Goal: Task Accomplishment & Management: Manage account settings

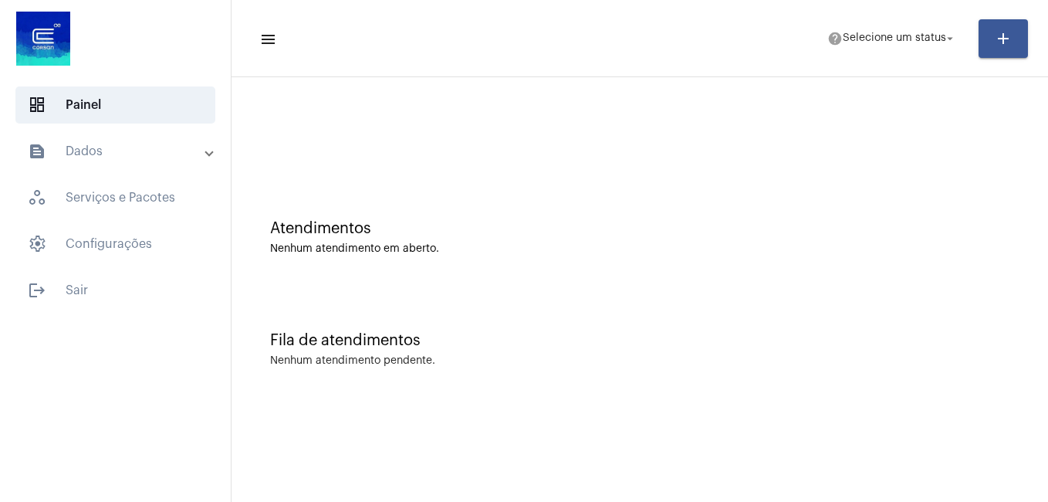
click at [99, 148] on mat-panel-title "text_snippet_outlined Dados" at bounding box center [117, 151] width 178 height 19
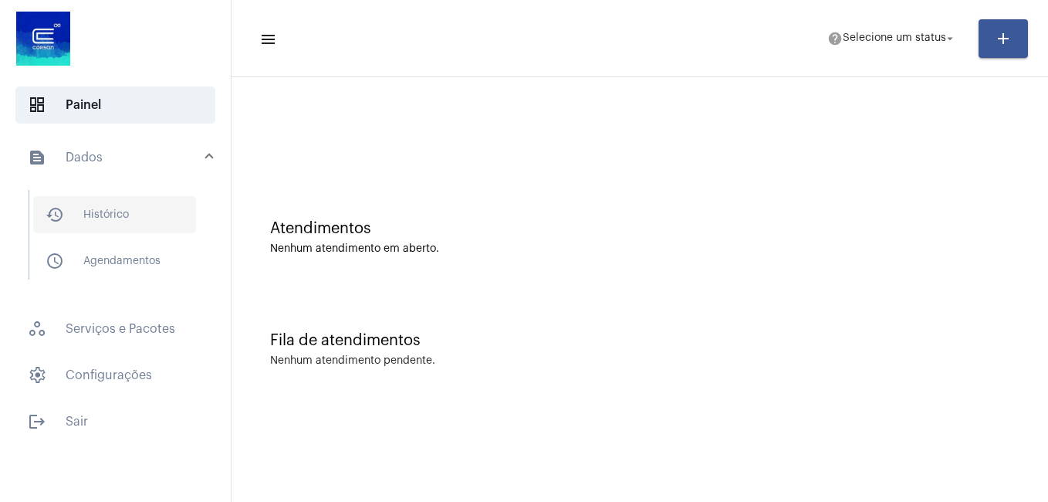
click at [88, 222] on span "history_outlined Histórico" at bounding box center [114, 214] width 163 height 37
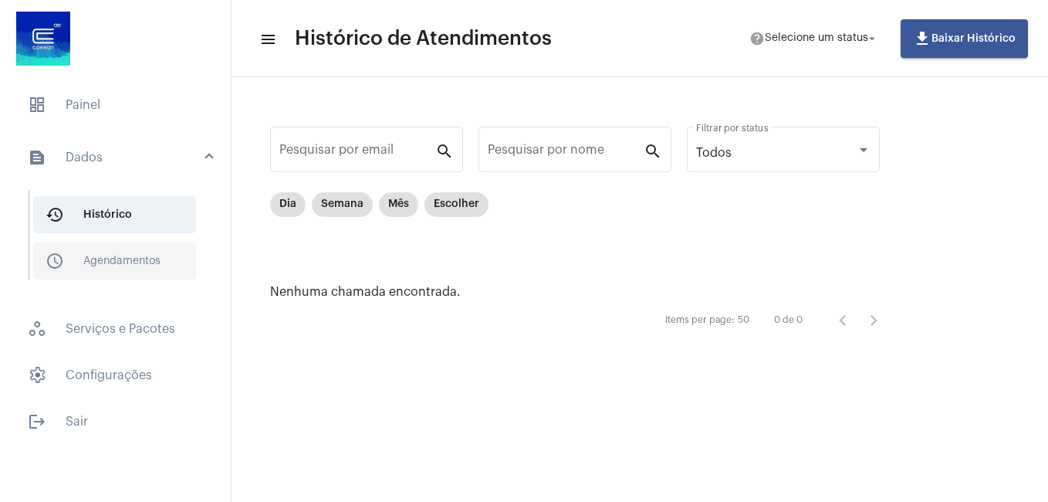
click at [112, 275] on span "schedule_outlined Agendamentos" at bounding box center [114, 260] width 163 height 37
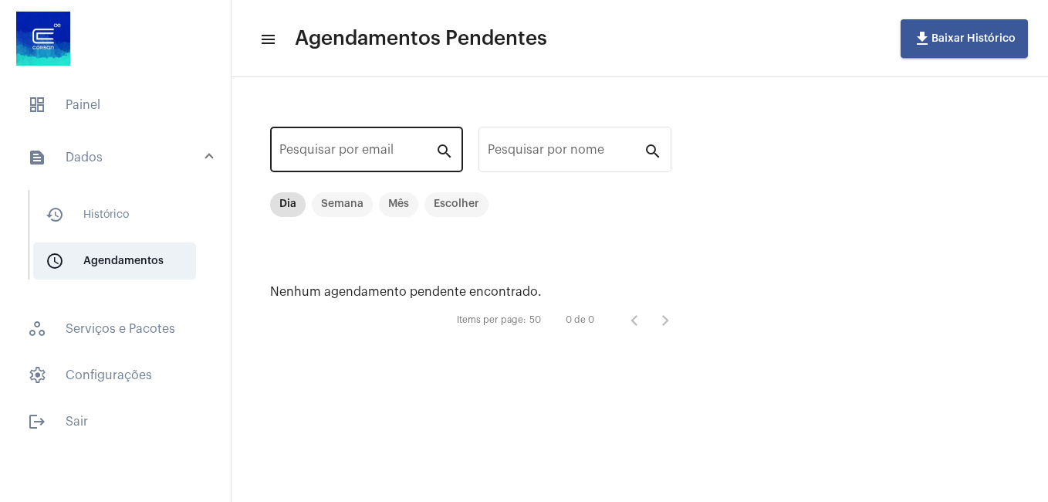
click at [308, 140] on div "Pesquisar por email" at bounding box center [357, 148] width 156 height 49
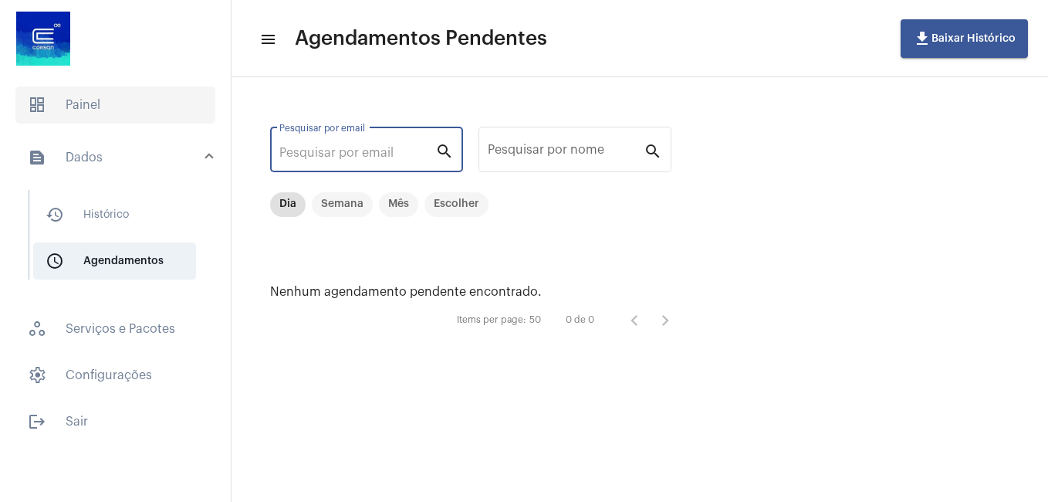
click at [83, 93] on span "dashboard Painel" at bounding box center [115, 104] width 200 height 37
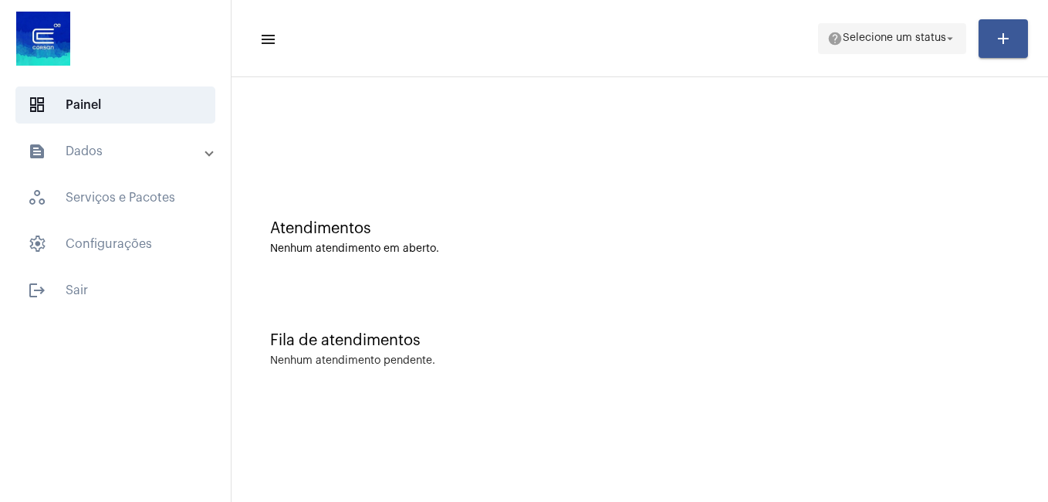
click at [925, 29] on span "help Selecione um status arrow_drop_down" at bounding box center [893, 38] width 130 height 28
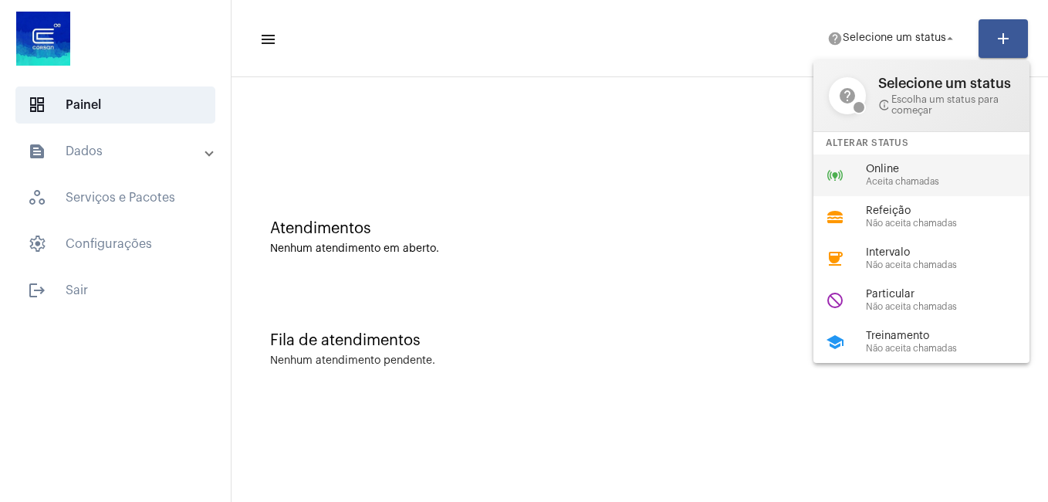
click at [890, 167] on span "Online" at bounding box center [954, 170] width 176 height 12
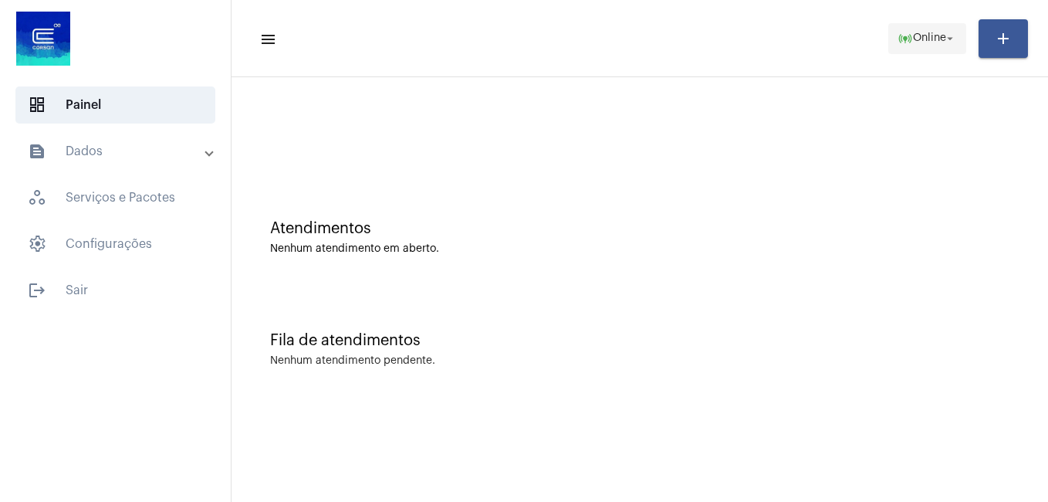
click at [931, 30] on span "online_prediction Online arrow_drop_down" at bounding box center [927, 38] width 59 height 28
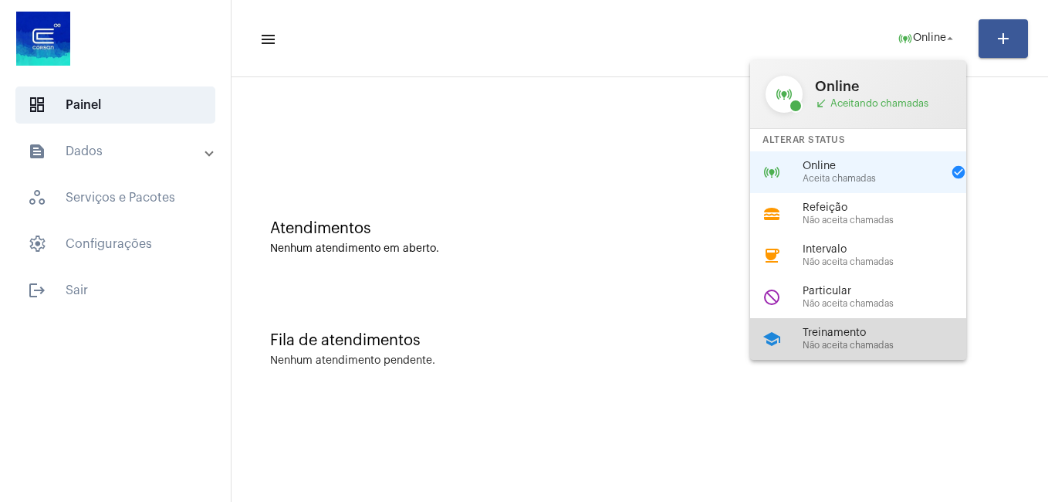
click at [844, 326] on div "school Treinamento Não aceita chamadas" at bounding box center [870, 339] width 241 height 42
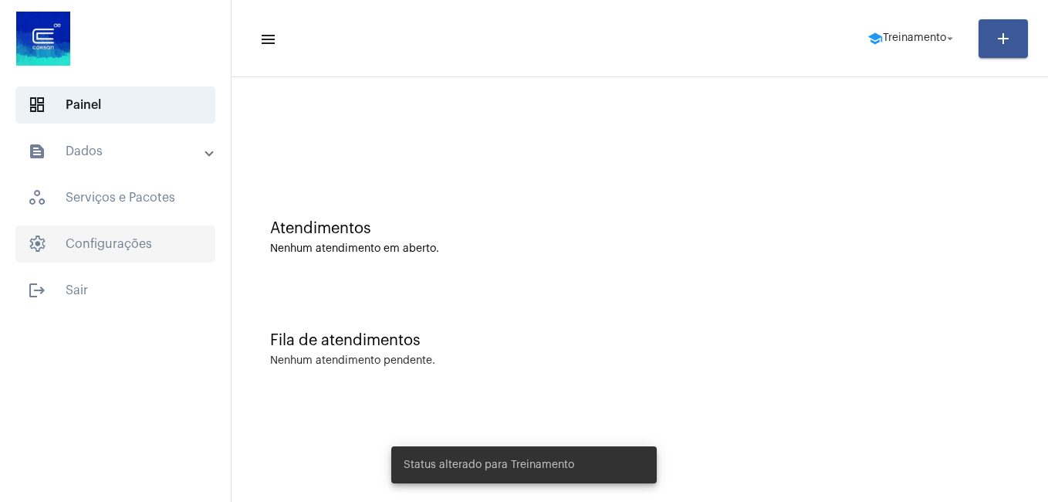
click at [127, 228] on span "settings Configurações" at bounding box center [115, 243] width 200 height 37
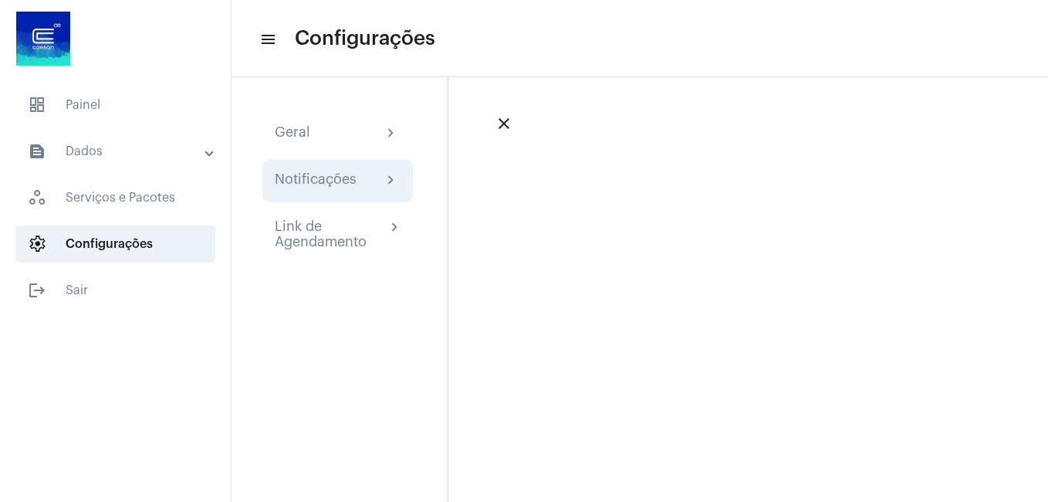
click at [318, 188] on div "Notificações" at bounding box center [316, 180] width 82 height 19
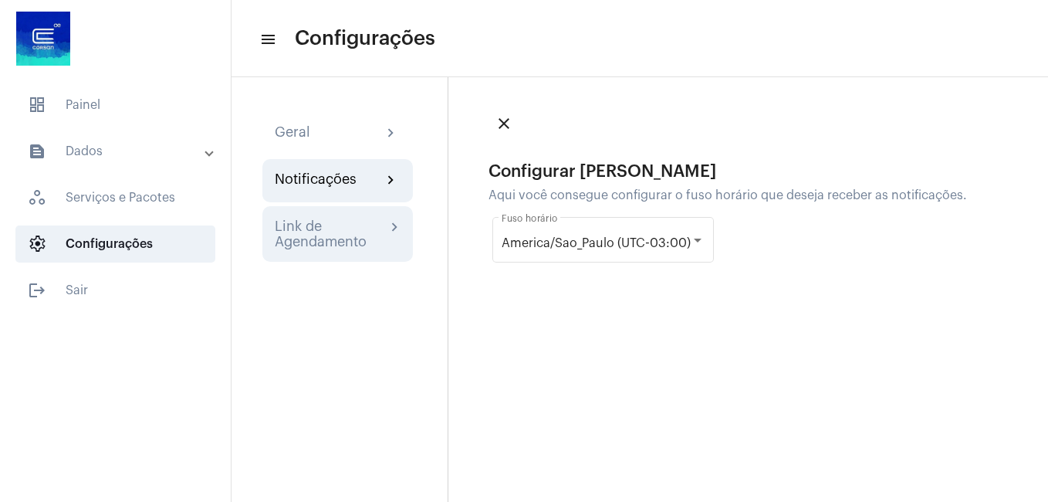
click at [314, 225] on div "Link de Agendamento" at bounding box center [330, 233] width 111 height 31
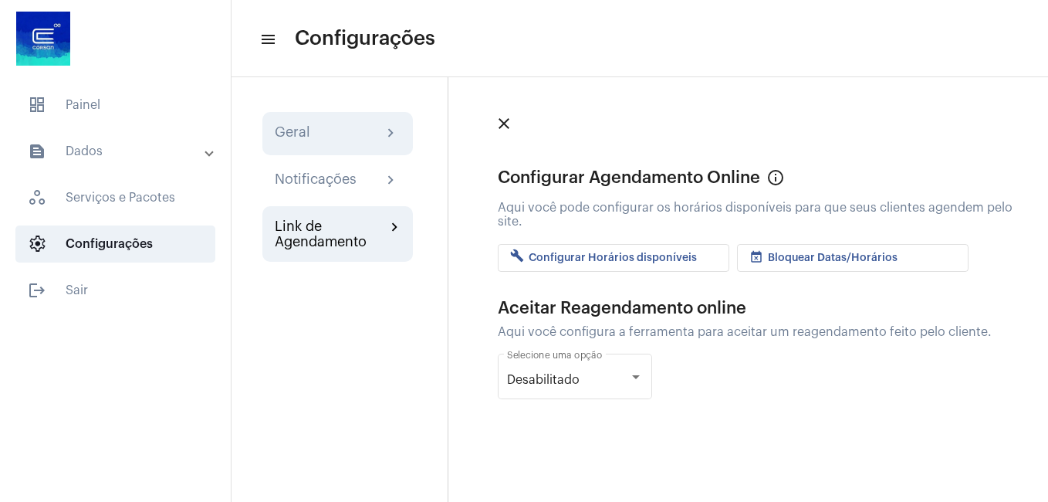
click at [290, 122] on div "Geral chevron_right" at bounding box center [337, 133] width 151 height 43
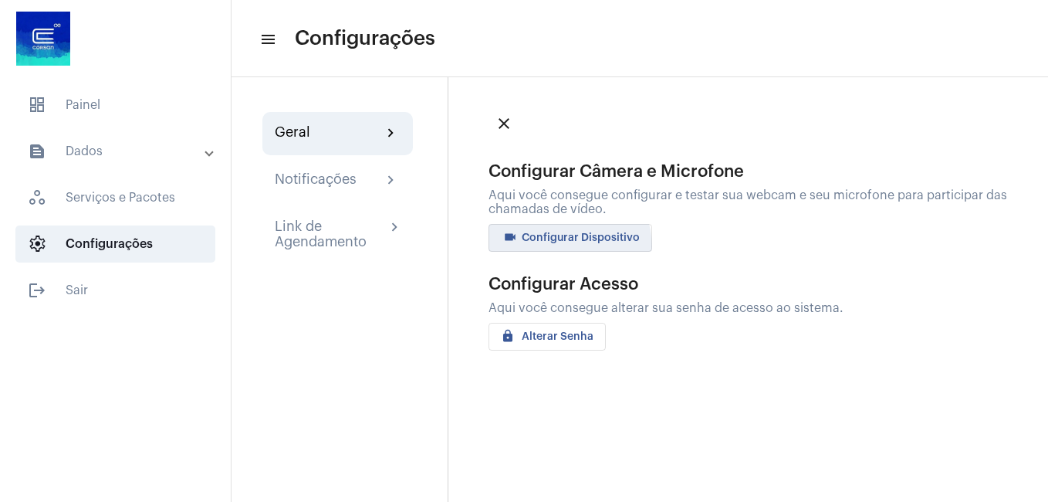
click at [566, 246] on button "videocam Configurar Dispositivo" at bounding box center [571, 238] width 164 height 28
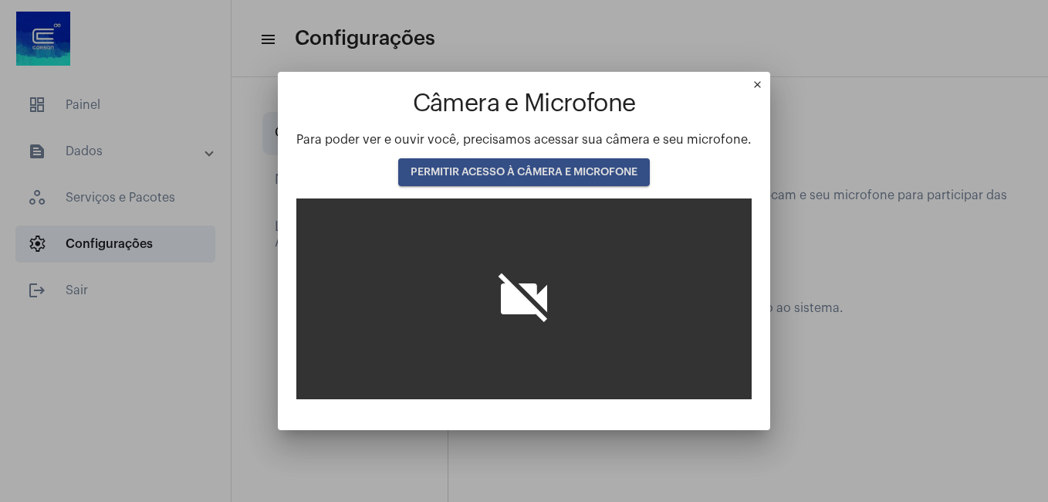
click at [538, 174] on span "PERMITIR ACESSO À CÂMERA E MICROFONE" at bounding box center [524, 172] width 227 height 11
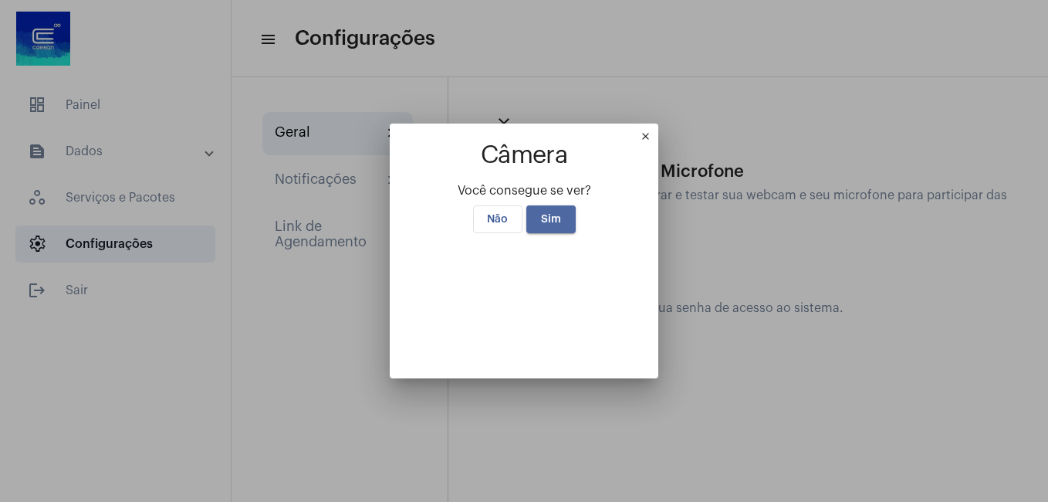
click at [542, 214] on span "Sim" at bounding box center [551, 219] width 20 height 11
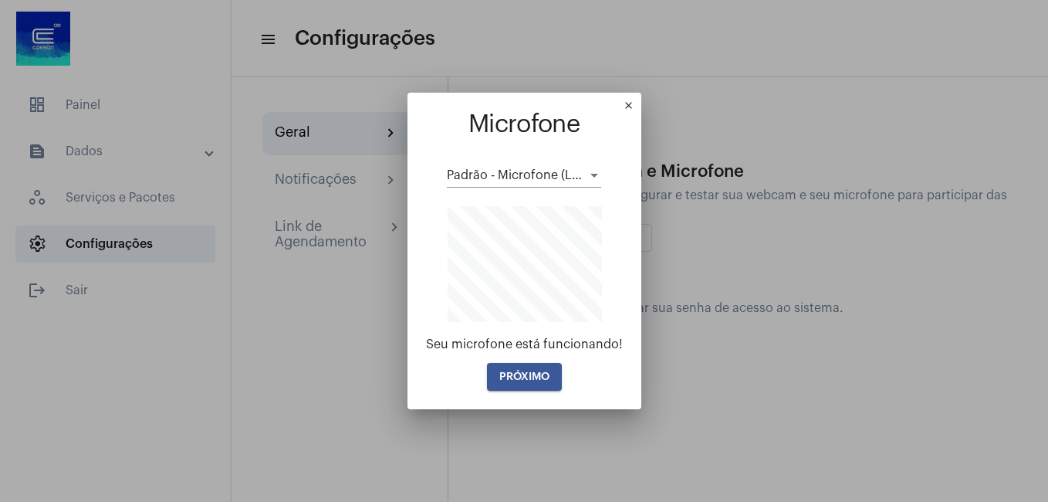
click at [539, 381] on span "PRÓXIMO" at bounding box center [524, 376] width 50 height 11
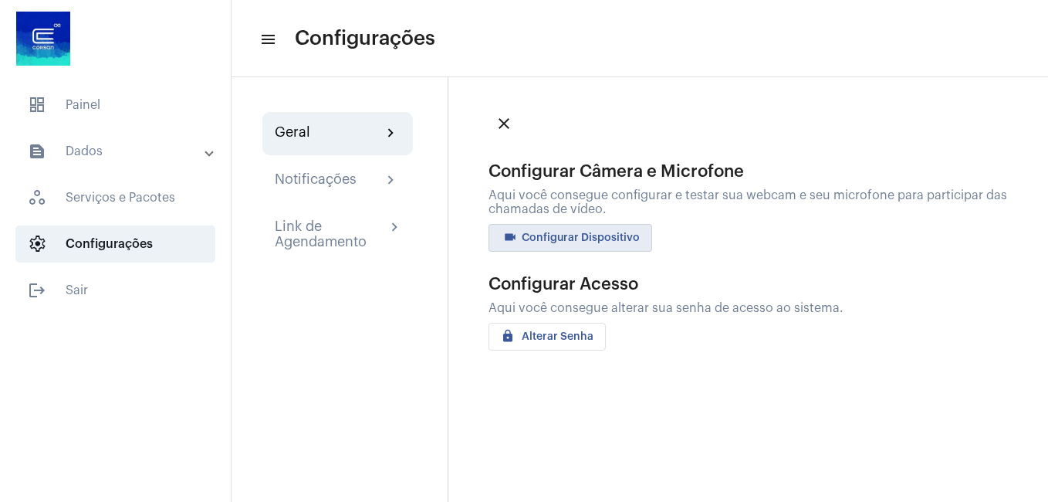
click at [388, 135] on mat-icon "chevron_right" at bounding box center [391, 133] width 19 height 19
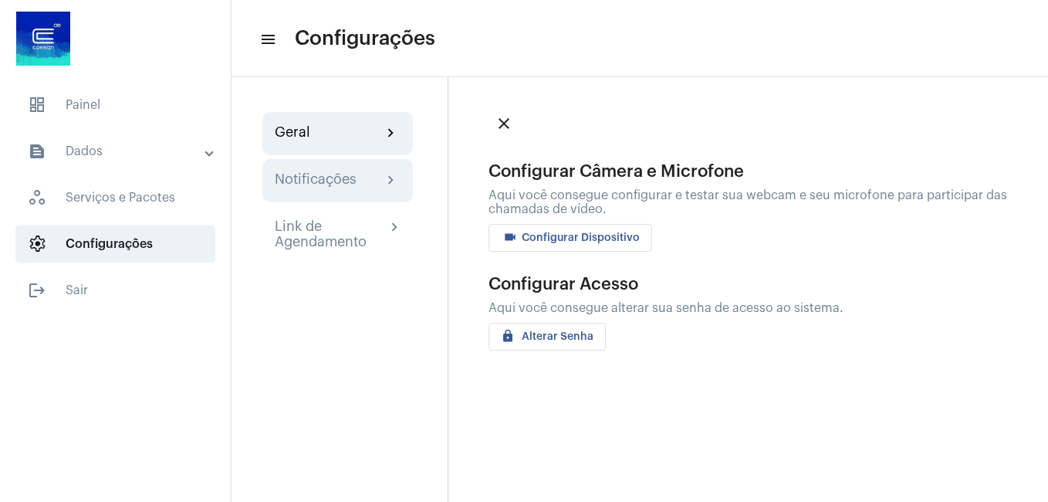
click at [313, 162] on div "Notificações chevron_right" at bounding box center [337, 180] width 151 height 43
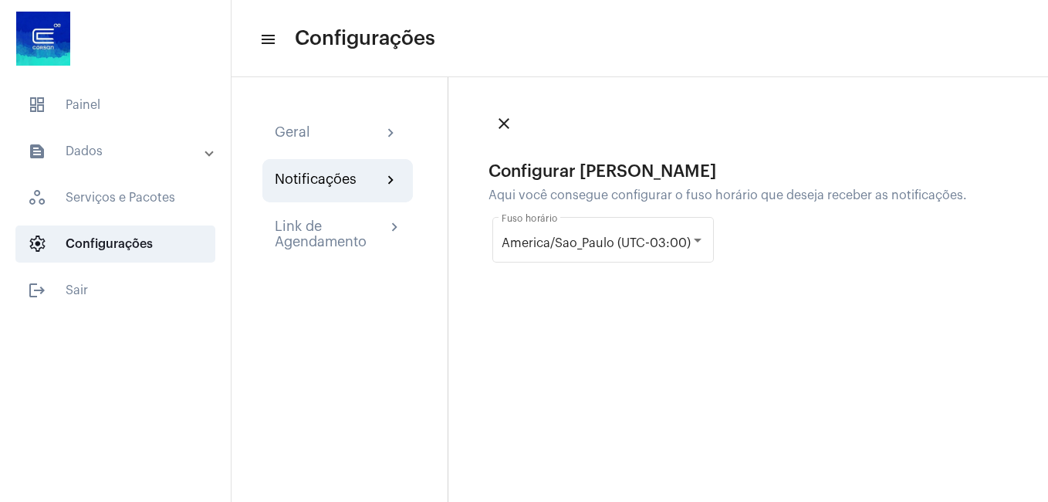
click at [312, 177] on div "Notificações" at bounding box center [316, 180] width 82 height 19
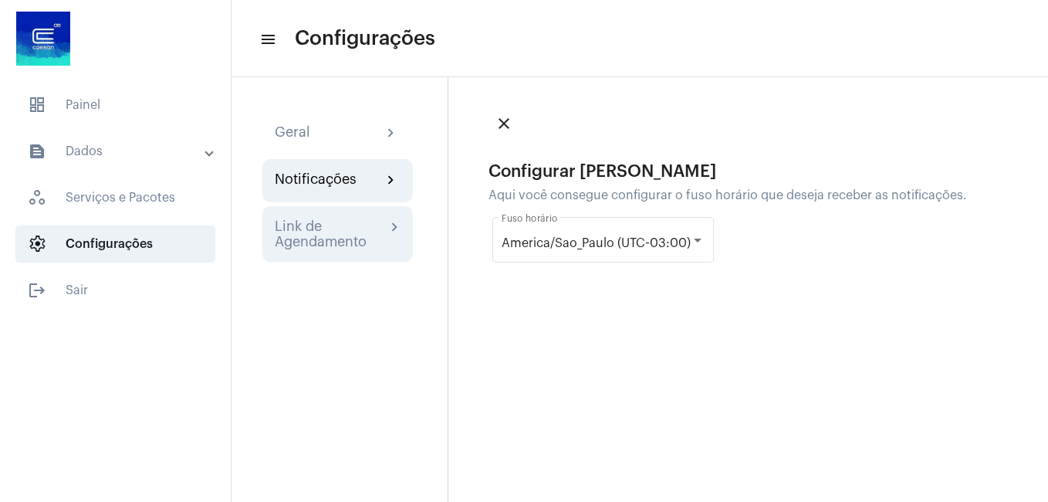
click at [326, 232] on div "Link de Agendamento" at bounding box center [330, 233] width 111 height 31
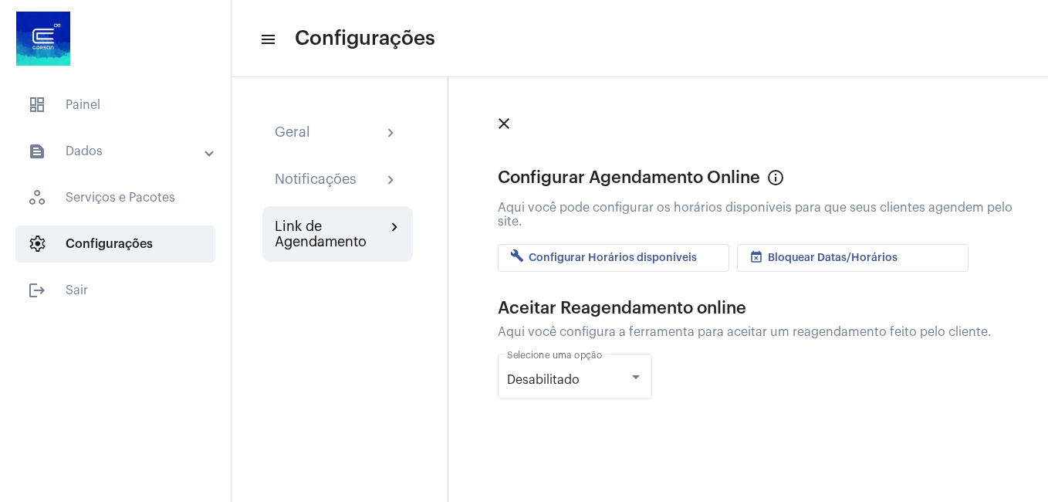
click at [82, 160] on mat-panel-title "text_snippet_outlined Dados" at bounding box center [117, 151] width 178 height 19
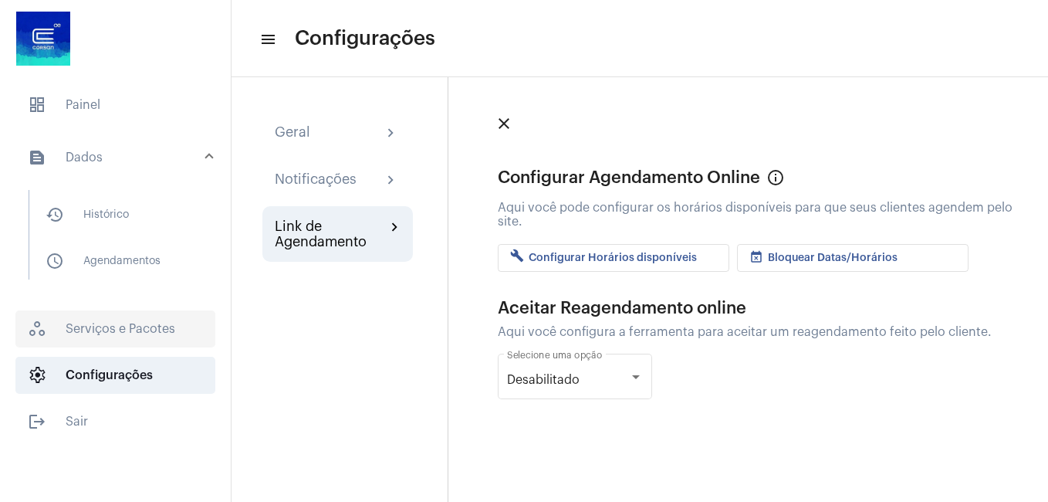
click at [94, 322] on span "workspaces_outlined Serviços e Pacotes" at bounding box center [115, 328] width 200 height 37
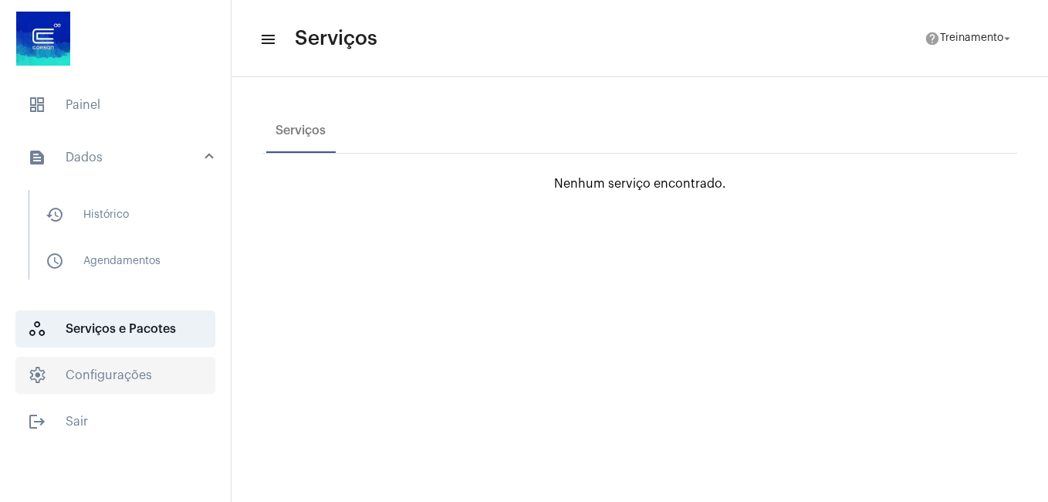
click at [124, 385] on span "settings Configurações" at bounding box center [115, 375] width 200 height 37
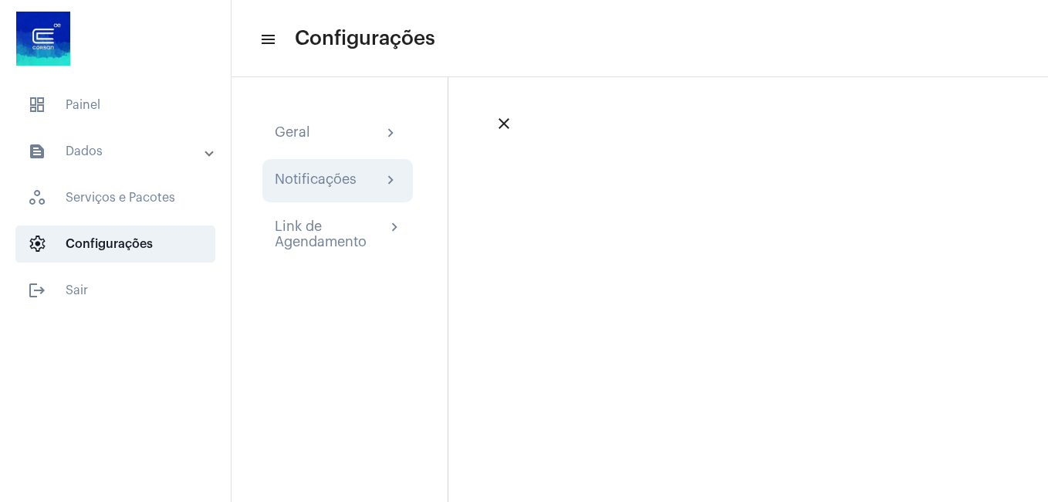
click at [310, 174] on div "Notificações" at bounding box center [316, 180] width 82 height 19
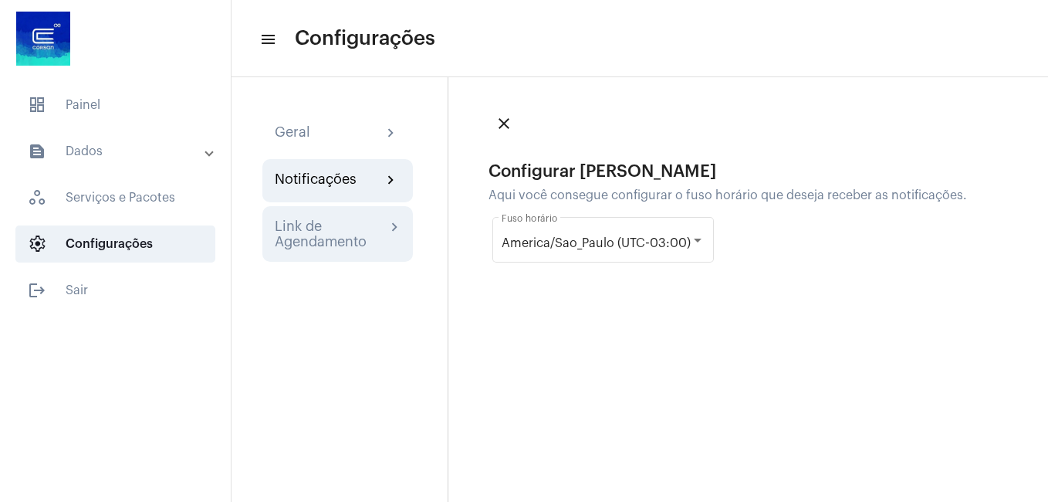
click at [310, 236] on div "Link de Agendamento" at bounding box center [330, 233] width 111 height 31
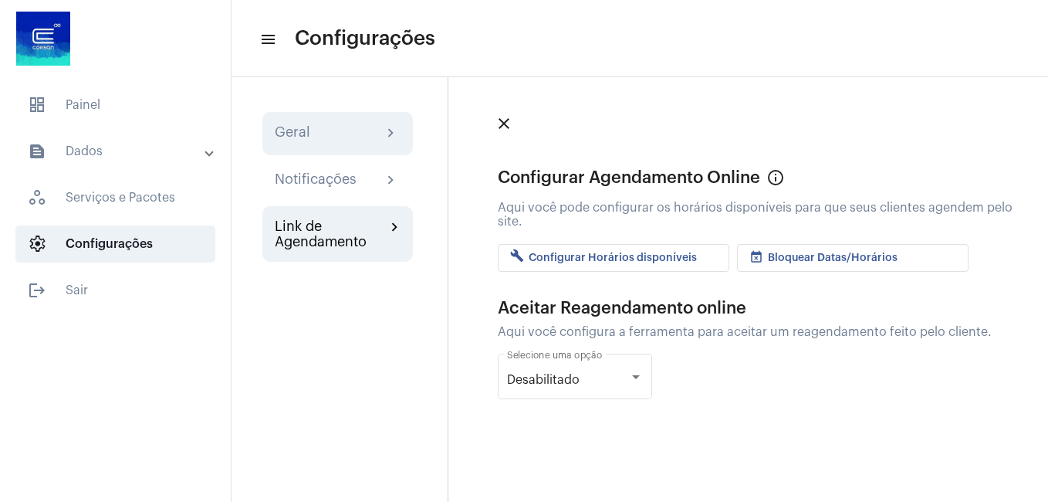
click at [298, 132] on div "Geral" at bounding box center [293, 133] width 36 height 19
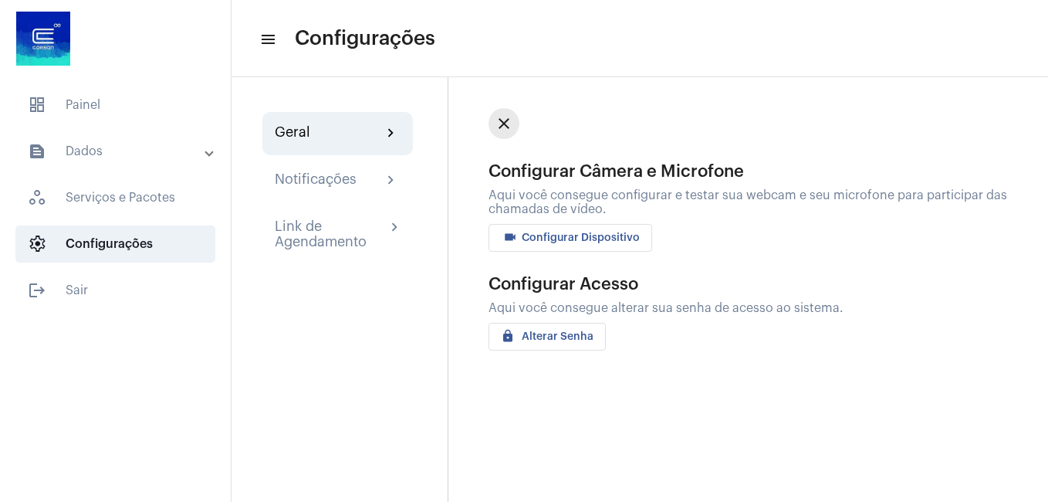
click at [504, 126] on mat-icon "close" at bounding box center [504, 123] width 19 height 19
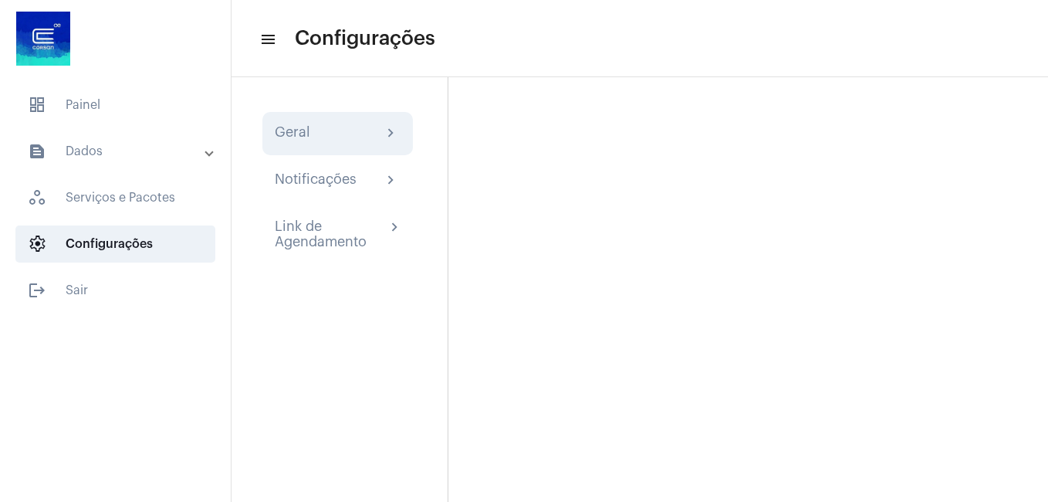
click at [384, 134] on mat-icon "chevron_right" at bounding box center [391, 133] width 19 height 19
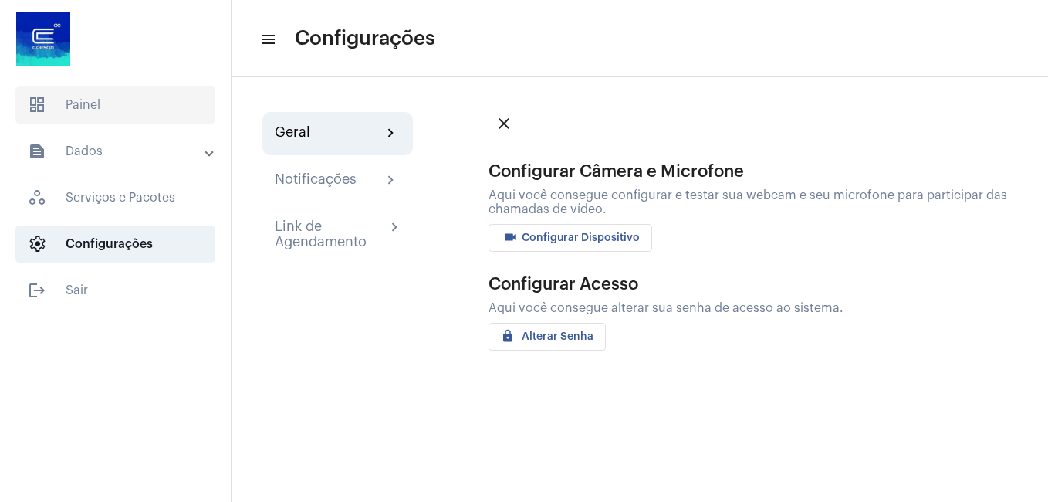
click at [174, 103] on span "dashboard Painel" at bounding box center [115, 104] width 200 height 37
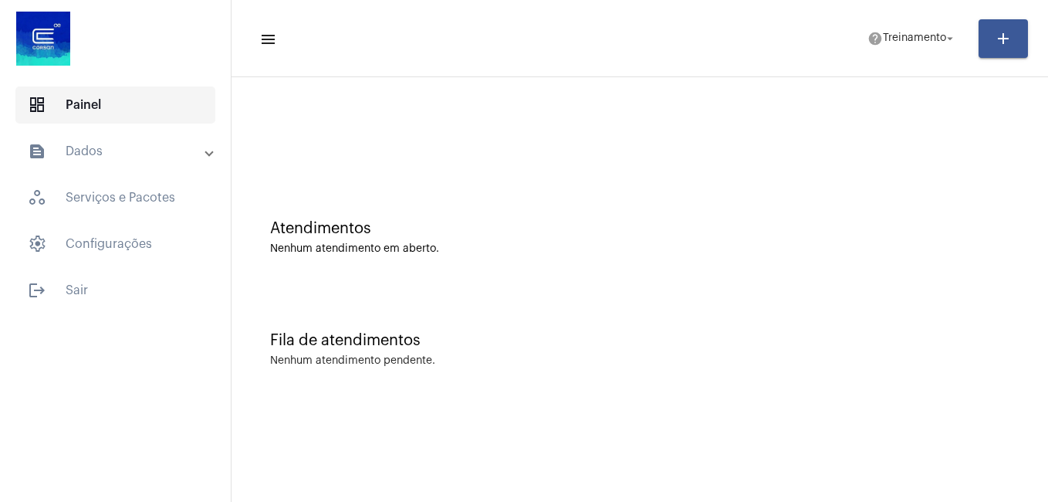
click at [78, 98] on span "dashboard Painel" at bounding box center [115, 104] width 200 height 37
click at [75, 150] on mat-panel-title "text_snippet_outlined Dados" at bounding box center [117, 151] width 178 height 19
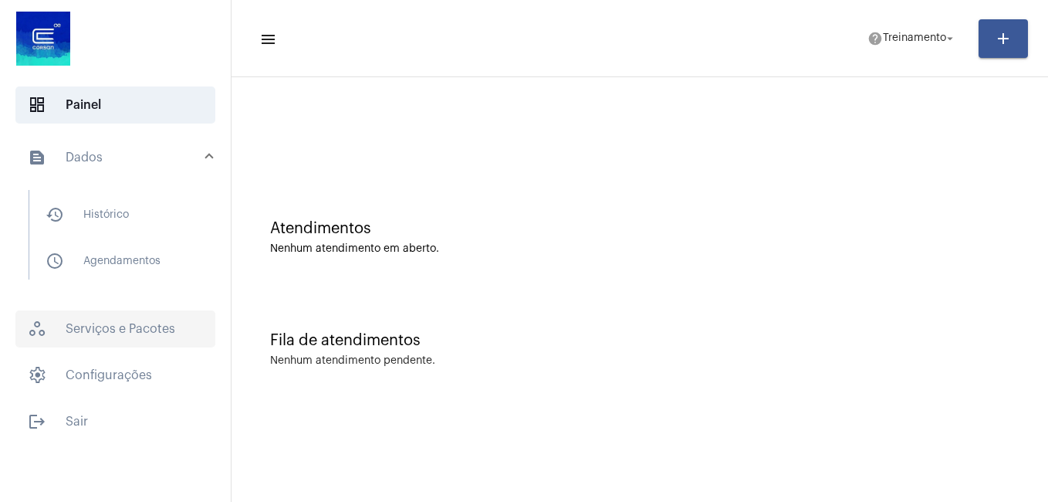
click at [124, 340] on span "workspaces_outlined Serviços e Pacotes" at bounding box center [115, 328] width 200 height 37
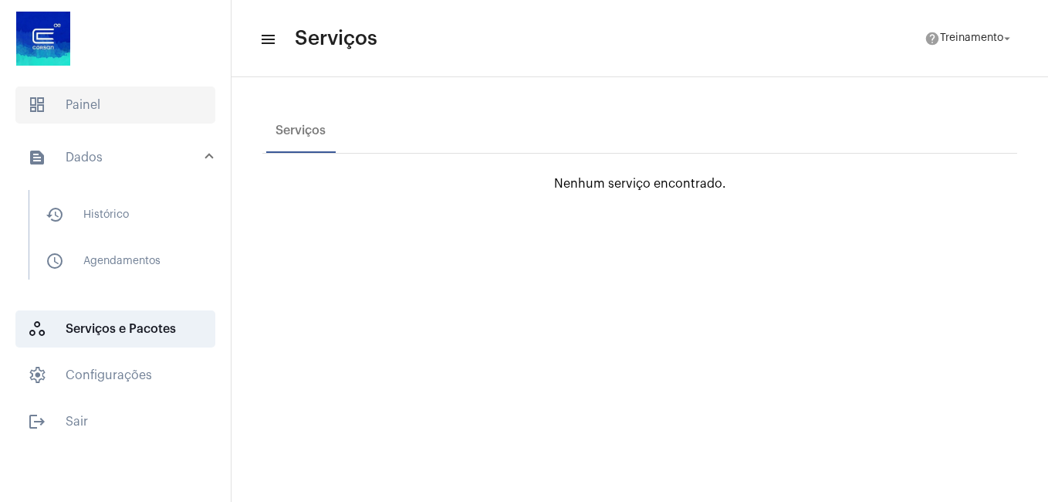
click at [78, 104] on span "dashboard Painel" at bounding box center [115, 104] width 200 height 37
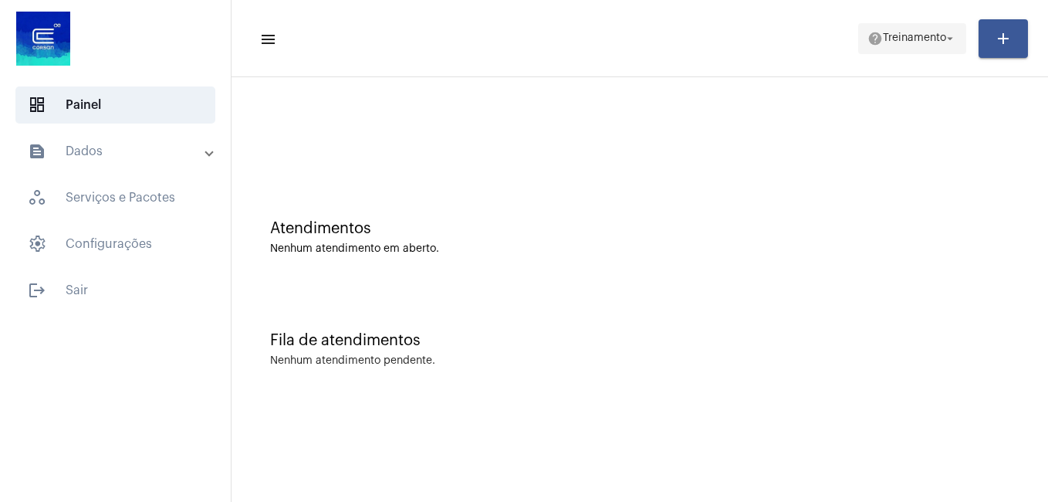
click at [916, 38] on span "Treinamento" at bounding box center [914, 38] width 63 height 11
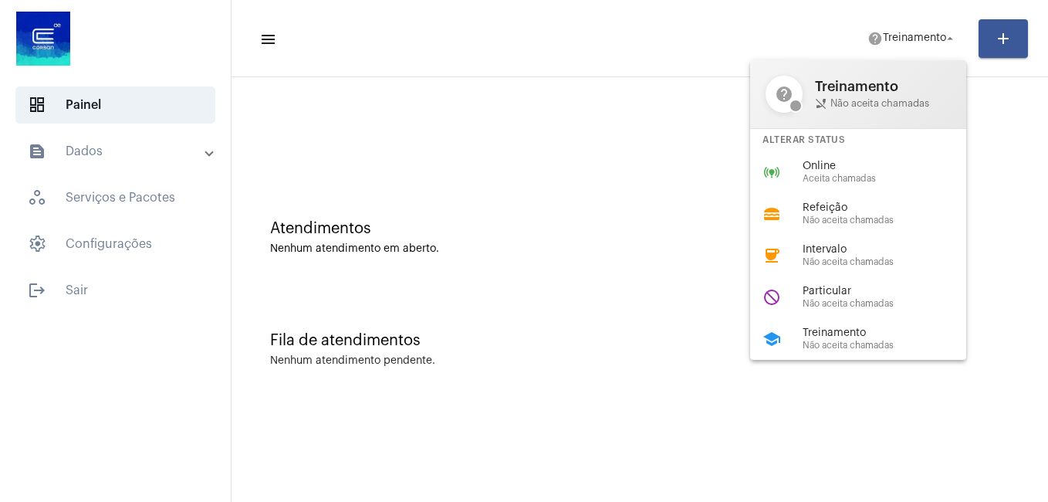
click at [577, 136] on div at bounding box center [524, 251] width 1048 height 502
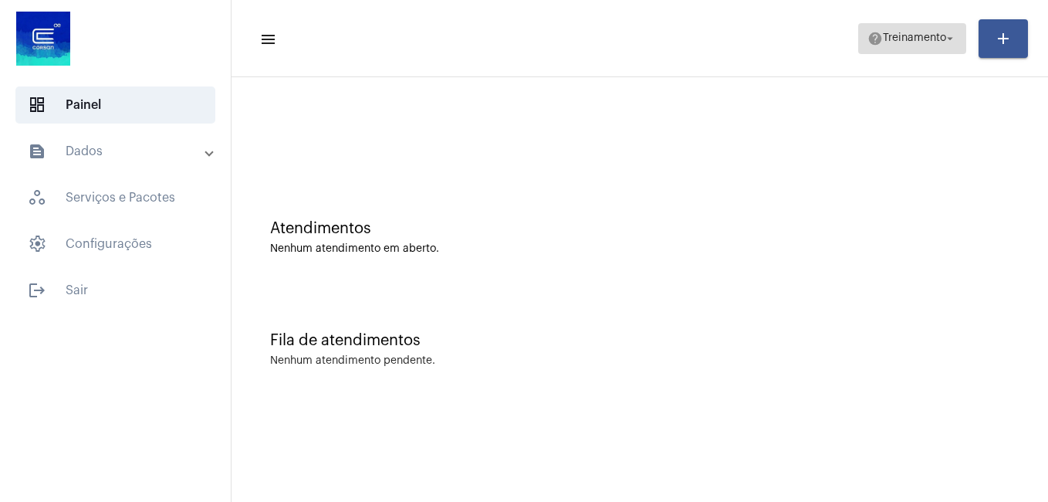
click at [883, 38] on span "Treinamento" at bounding box center [914, 38] width 63 height 11
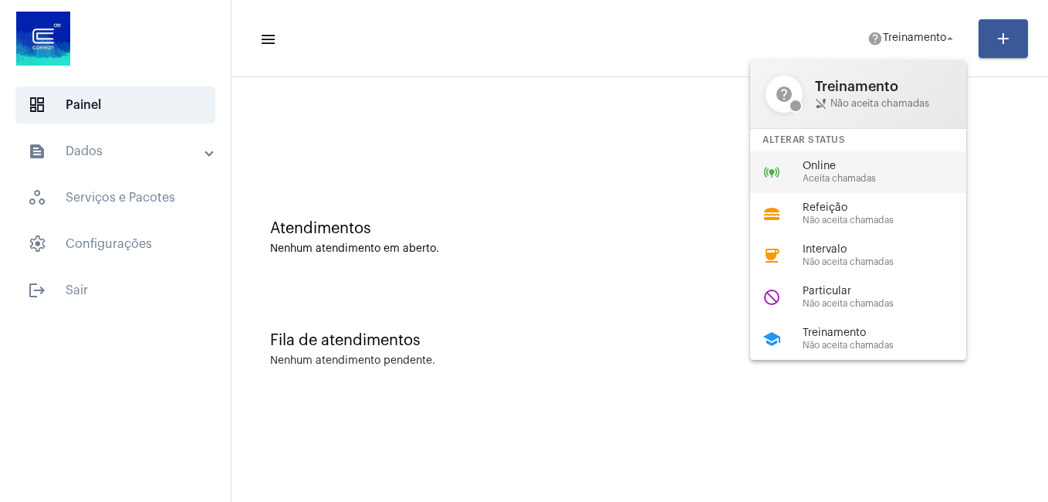
click at [839, 172] on div "Online Aceita chamadas" at bounding box center [891, 172] width 176 height 23
